Goal: Information Seeking & Learning: Learn about a topic

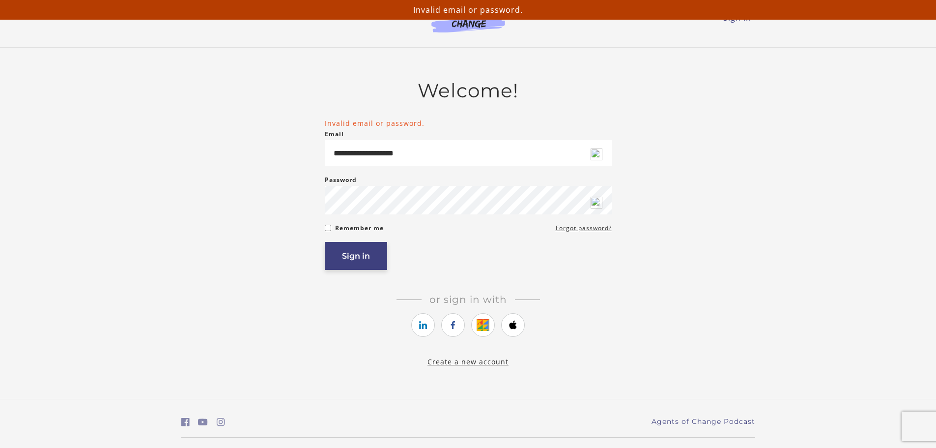
click at [371, 253] on button "Sign in" at bounding box center [356, 256] width 62 height 28
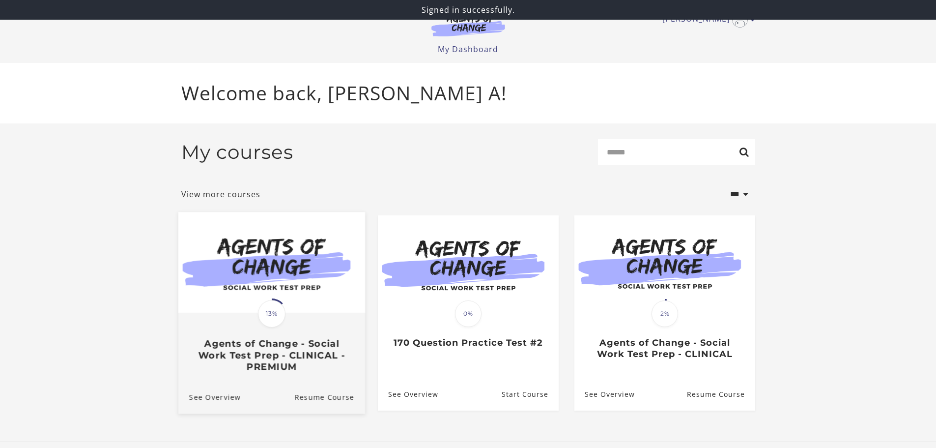
click at [271, 318] on span "13%" at bounding box center [272, 314] width 28 height 28
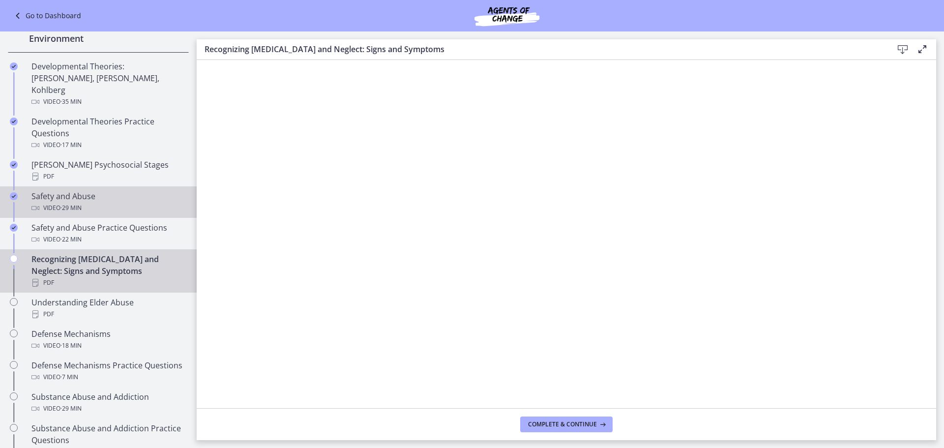
scroll to position [295, 0]
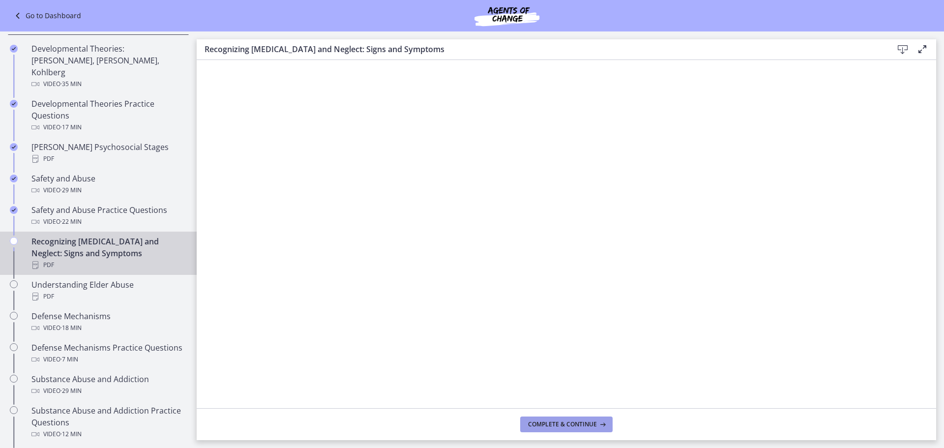
click at [562, 430] on button "Complete & continue" at bounding box center [566, 424] width 92 height 16
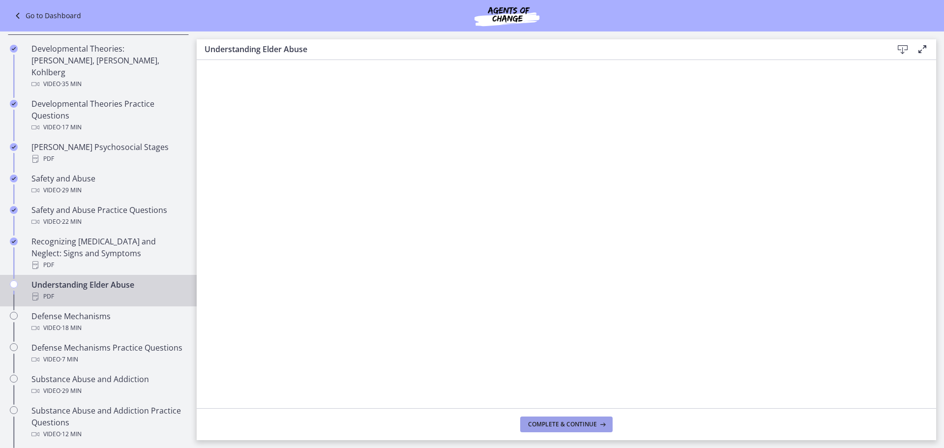
click at [575, 422] on span "Complete & continue" at bounding box center [562, 424] width 69 height 8
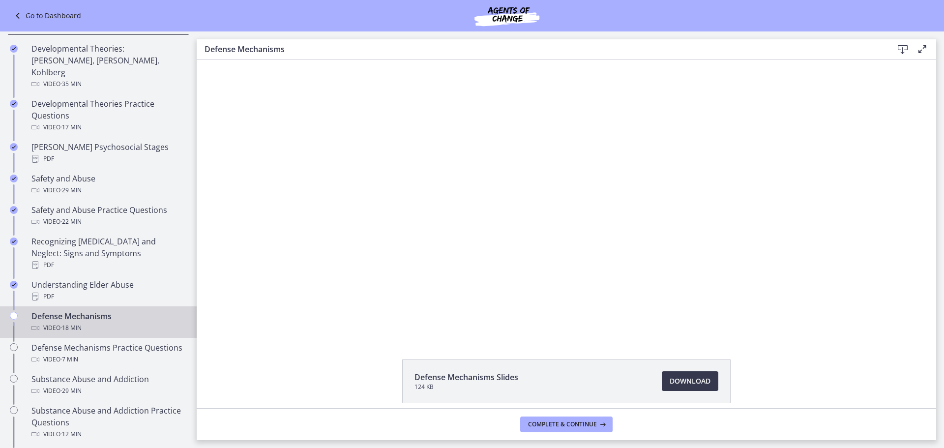
click at [58, 310] on div "Defense Mechanisms Video · 18 min" at bounding box center [107, 322] width 153 height 24
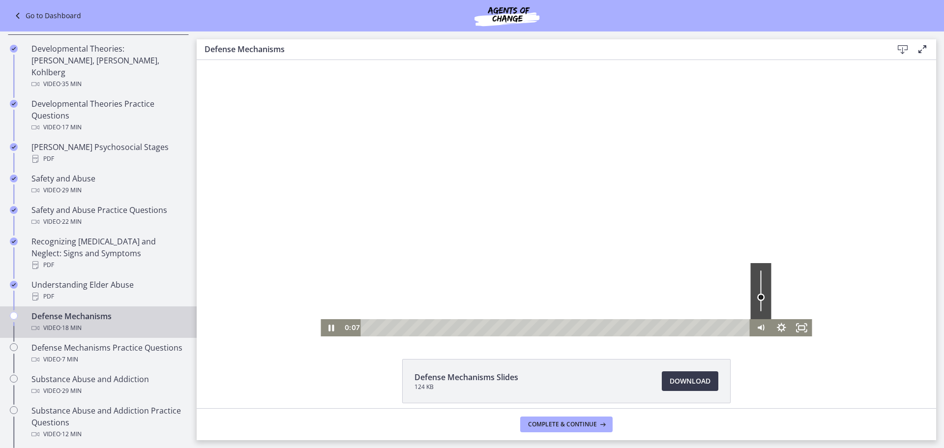
drag, startPoint x: 755, startPoint y: 270, endPoint x: 759, endPoint y: 297, distance: 27.3
click at [759, 297] on div "Volume" at bounding box center [760, 296] width 7 height 7
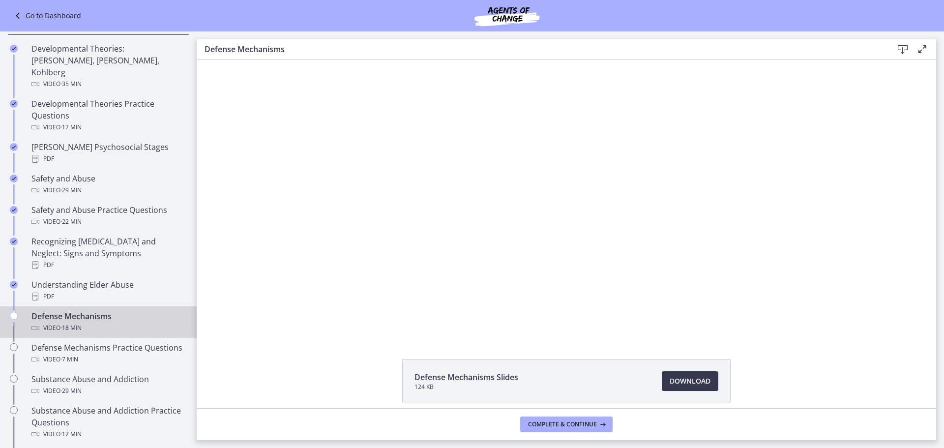
click at [829, 282] on div "Click for sound @keyframes VOLUME_SMALL_WAVE_FLASH { 0% { opacity: 0; } 33% { o…" at bounding box center [566, 198] width 739 height 276
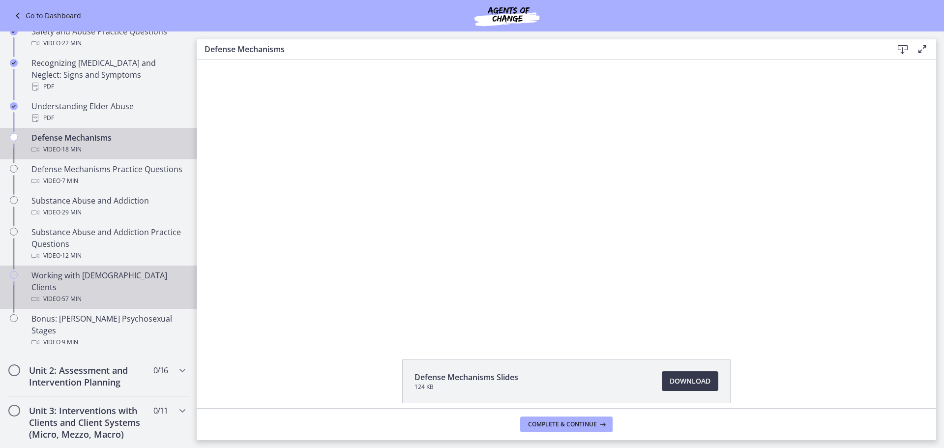
scroll to position [472, 0]
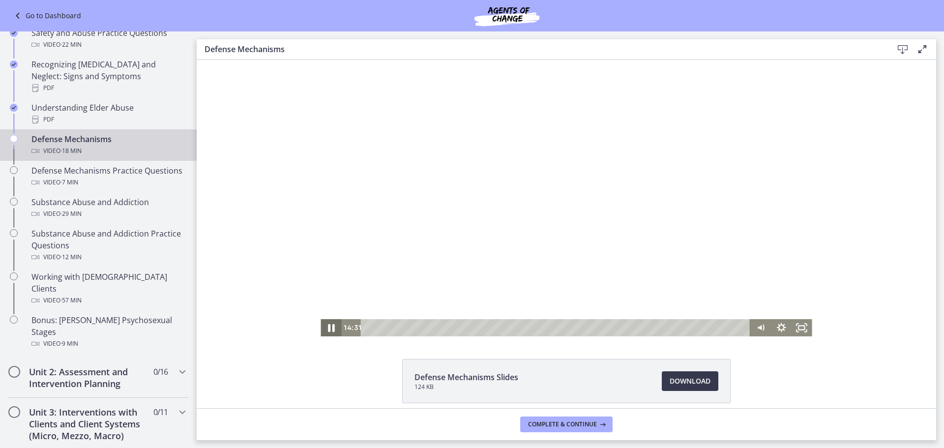
click at [324, 326] on icon "Pause" at bounding box center [330, 327] width 25 height 21
